Goal: Task Accomplishment & Management: Manage account settings

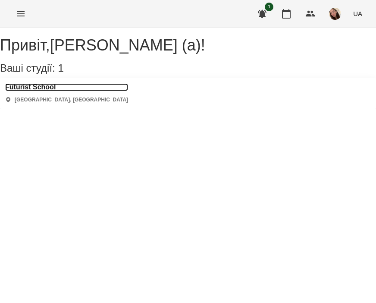
click at [59, 91] on h3 "Futurist School" at bounding box center [66, 87] width 123 height 8
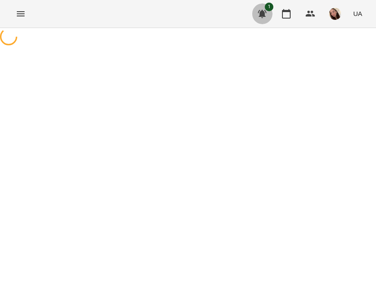
click at [264, 9] on icon "button" at bounding box center [262, 14] width 10 height 10
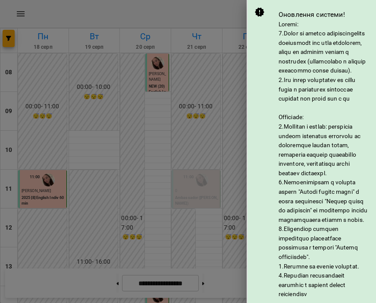
click at [240, 11] on div at bounding box center [188, 151] width 376 height 303
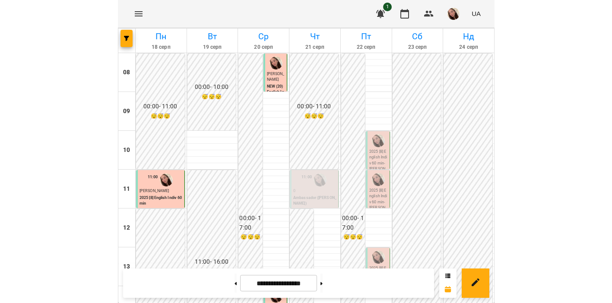
scroll to position [198, 0]
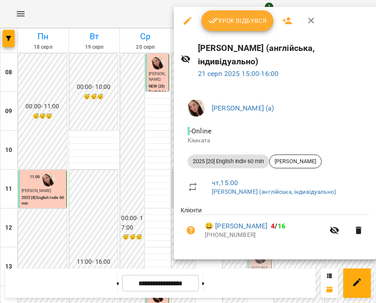
click at [220, 20] on span "Урок відбувся" at bounding box center [237, 21] width 59 height 10
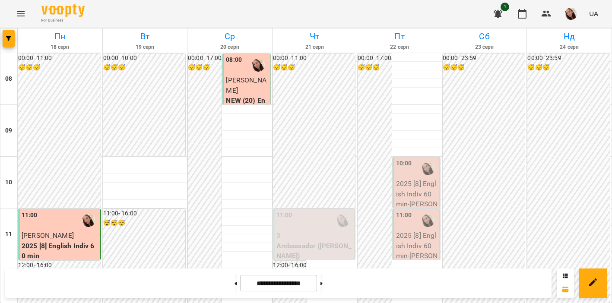
scroll to position [147, 0]
click at [310, 230] on p "0" at bounding box center [314, 235] width 77 height 10
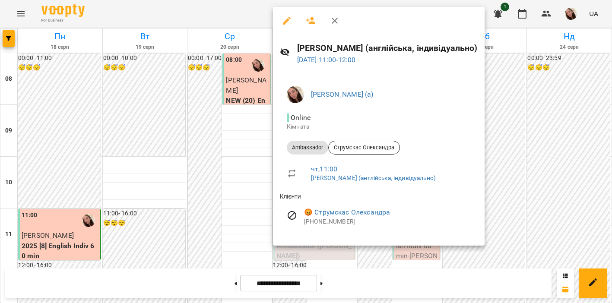
click at [249, 133] on div at bounding box center [306, 151] width 612 height 303
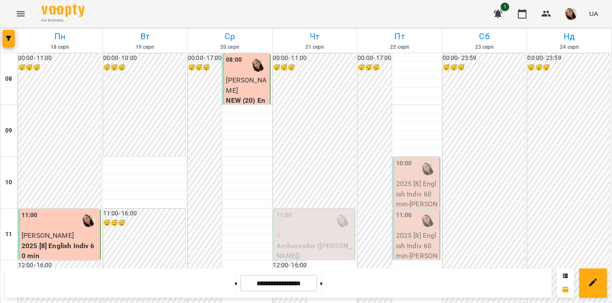
scroll to position [326, 0]
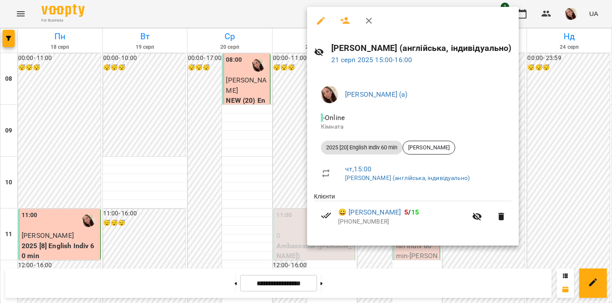
click at [283, 152] on div at bounding box center [306, 151] width 612 height 303
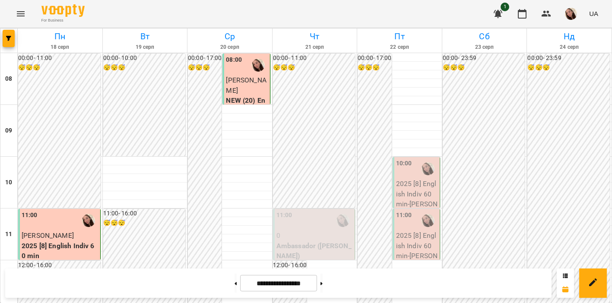
scroll to position [460, 0]
